Goal: Task Accomplishment & Management: Use online tool/utility

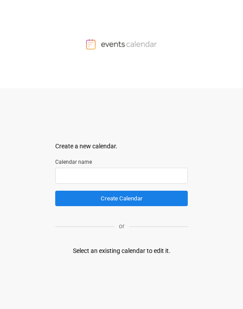
click at [104, 159] on input "text" at bounding box center [121, 176] width 133 height 16
type input "*"
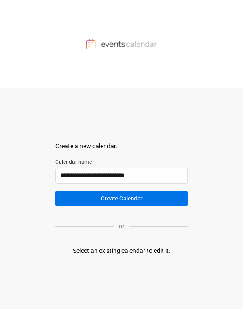
type input "**********"
click at [103, 159] on button "Create Calendar" at bounding box center [121, 198] width 133 height 15
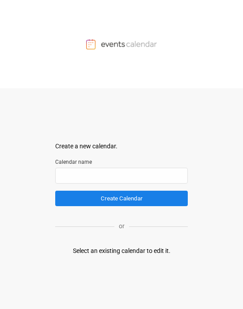
click at [102, 154] on div "Select an existing calendar to edit it." at bounding box center [122, 251] width 98 height 9
click at [102, 154] on input "text" at bounding box center [121, 176] width 133 height 16
click at [102, 53] on div at bounding box center [121, 44] width 243 height 88
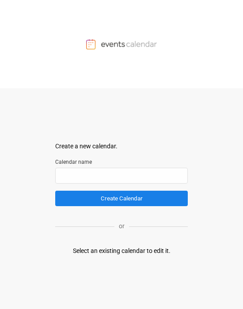
click at [102, 50] on div at bounding box center [121, 44] width 243 height 88
click at [102, 49] on img at bounding box center [121, 44] width 71 height 11
